Goal: Information Seeking & Learning: Find specific fact

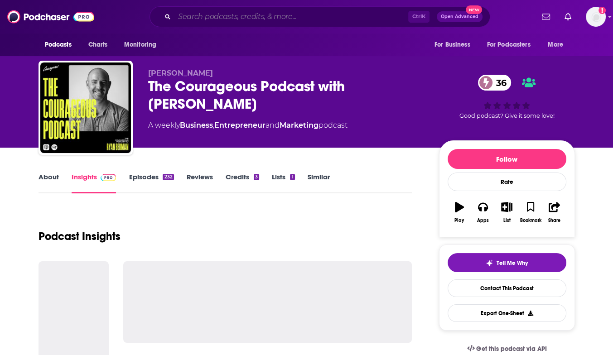
click at [195, 15] on input "Search podcasts, credits, & more..." at bounding box center [291, 17] width 234 height 14
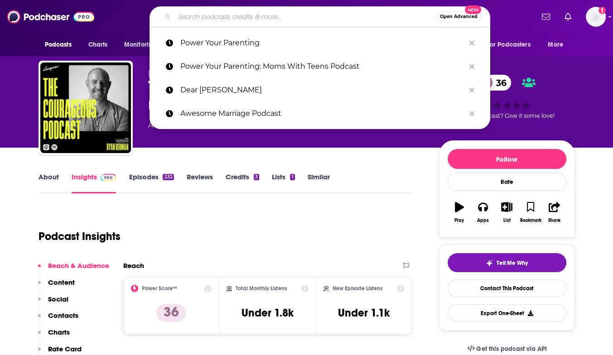
paste input "Strategy Skills"
type input "Strategy Skills"
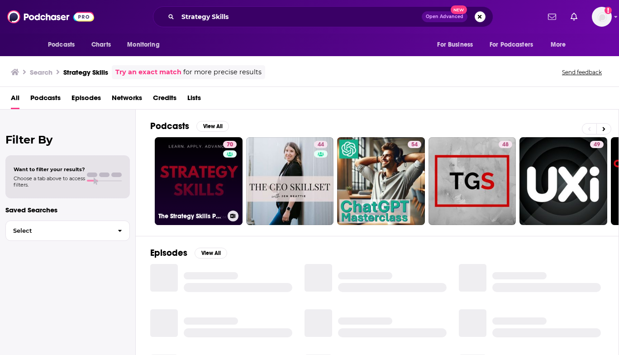
click at [206, 181] on link "70 The Strategy Skills Podcast: Strategy | Leadership | Critical Thinking | Pro…" at bounding box center [199, 181] width 88 height 88
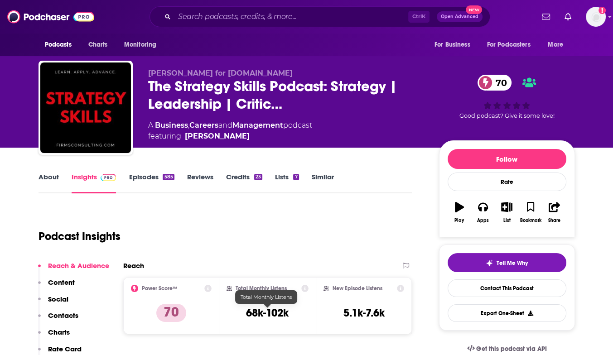
click at [250, 313] on h3 "68k-102k" at bounding box center [267, 313] width 43 height 14
drag, startPoint x: 250, startPoint y: 313, endPoint x: 284, endPoint y: 315, distance: 34.5
click at [284, 315] on h3 "68k-102k" at bounding box center [267, 313] width 43 height 14
copy h3 "68k-102k"
click at [210, 18] on input "Search podcasts, credits, & more..." at bounding box center [291, 17] width 234 height 14
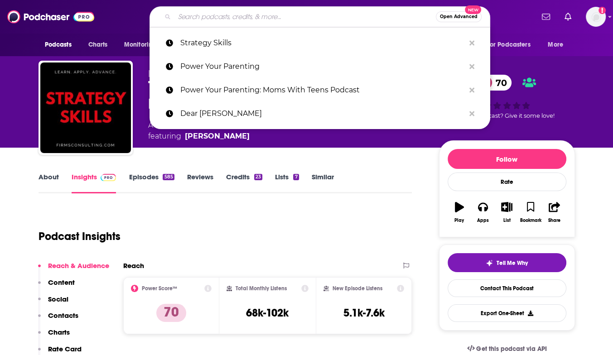
paste input "[PERSON_NAME]"
type input "[PERSON_NAME]"
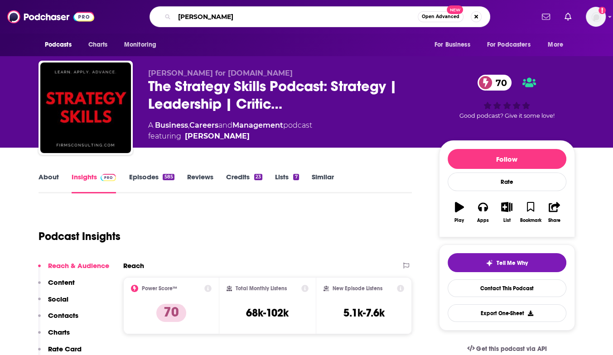
click at [214, 15] on input "[PERSON_NAME]" at bounding box center [295, 17] width 243 height 14
click at [211, 15] on input "[PERSON_NAME]" at bounding box center [295, 17] width 243 height 14
